Goal: Find contact information: Find contact information

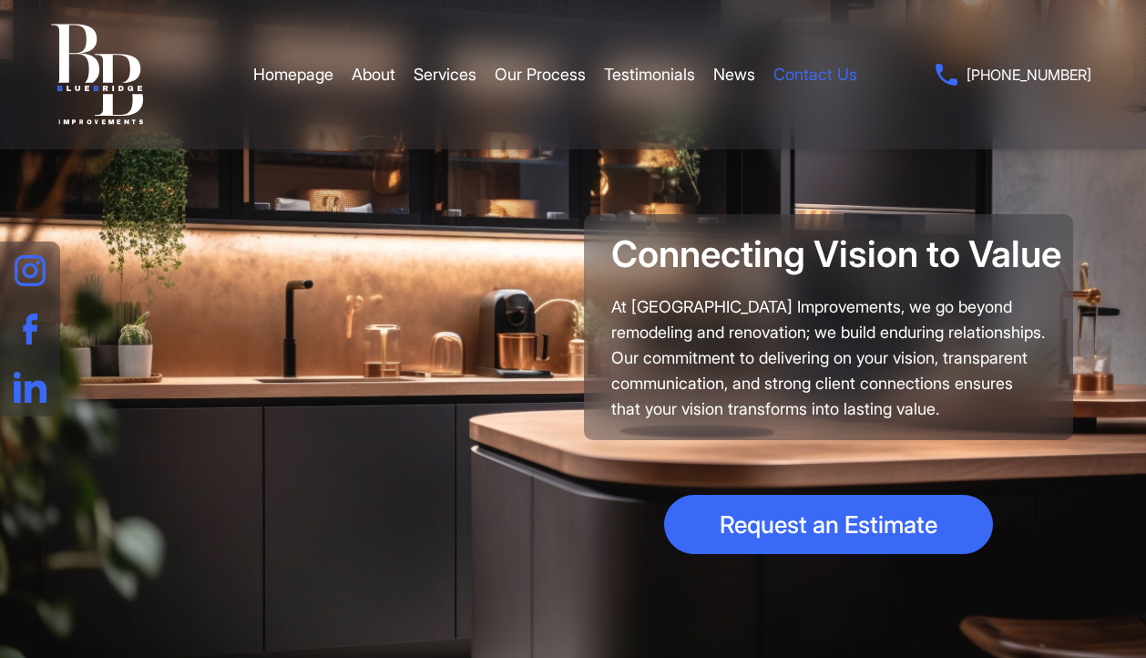
click at [854, 82] on link "Contact Us" at bounding box center [815, 74] width 84 height 55
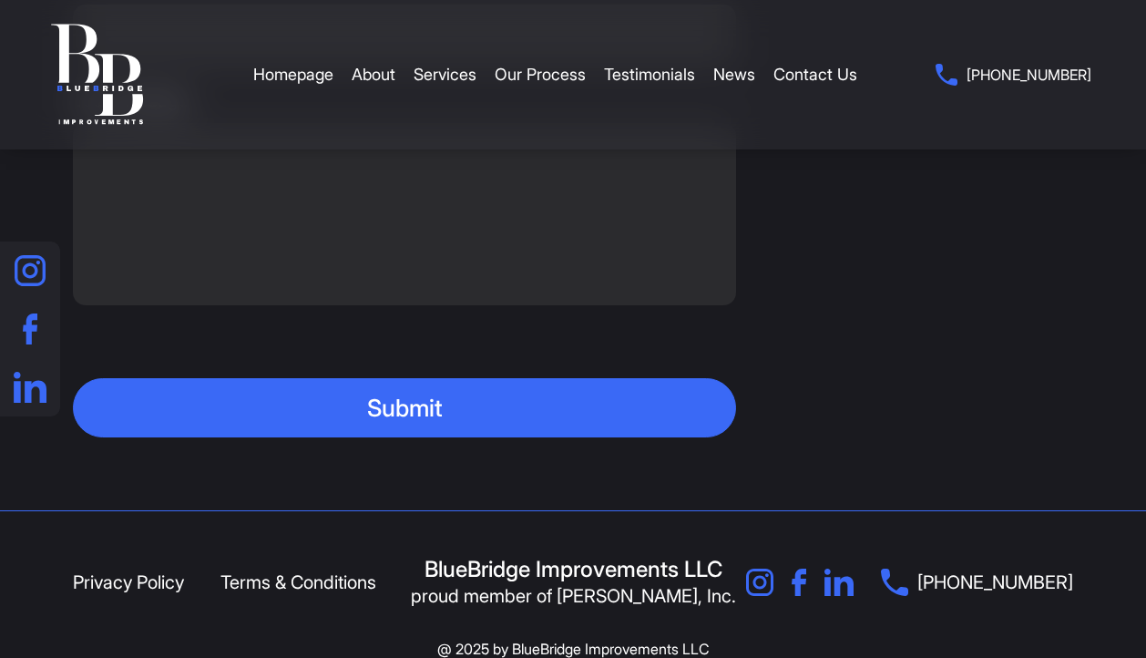
scroll to position [843, 0]
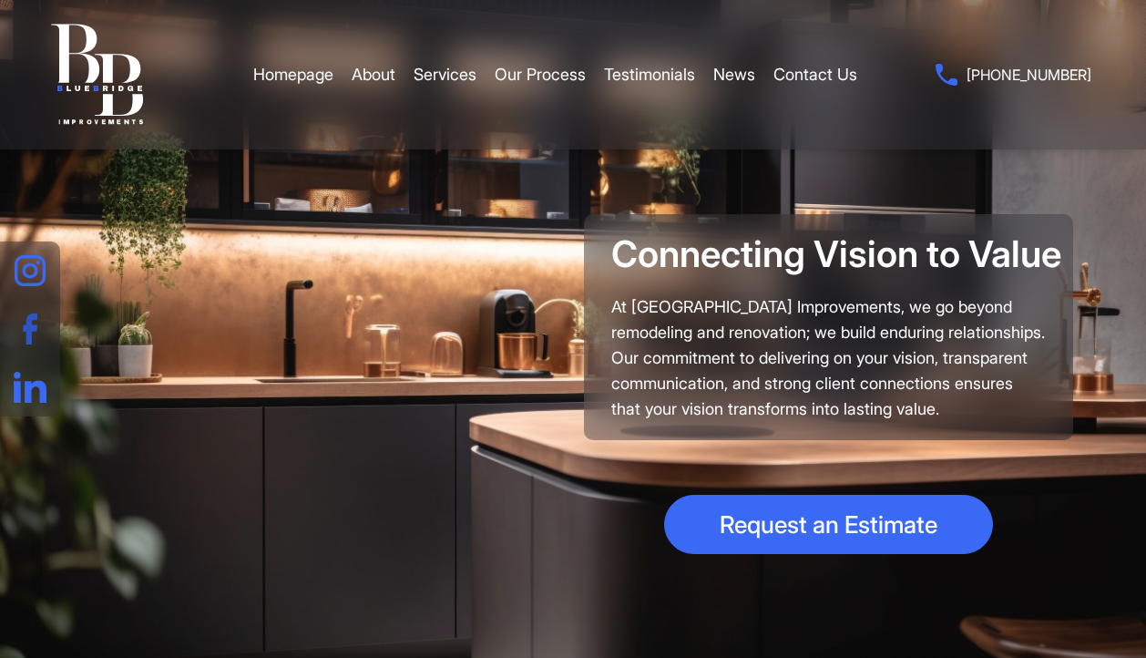
click at [20, 341] on link at bounding box center [30, 329] width 60 height 58
